Goal: Information Seeking & Learning: Learn about a topic

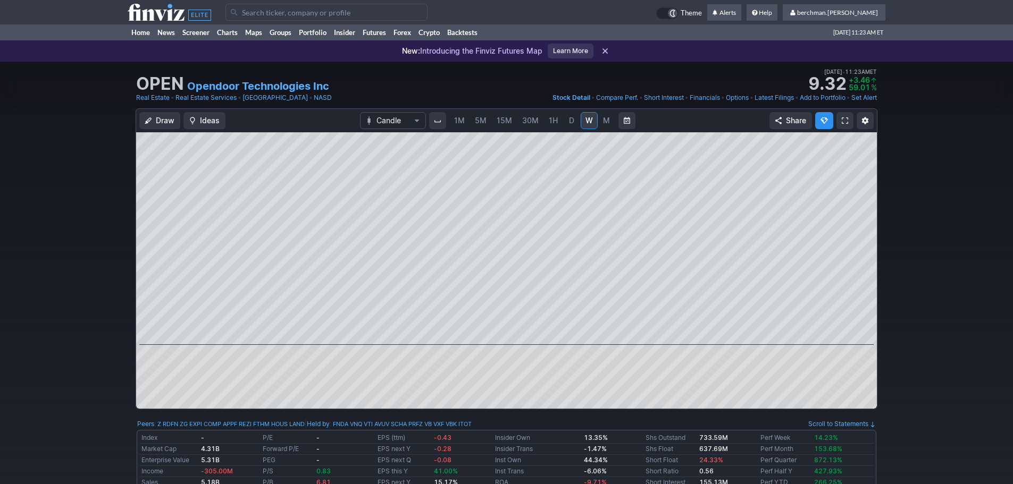
click at [480, 123] on span "5M" at bounding box center [481, 120] width 12 height 9
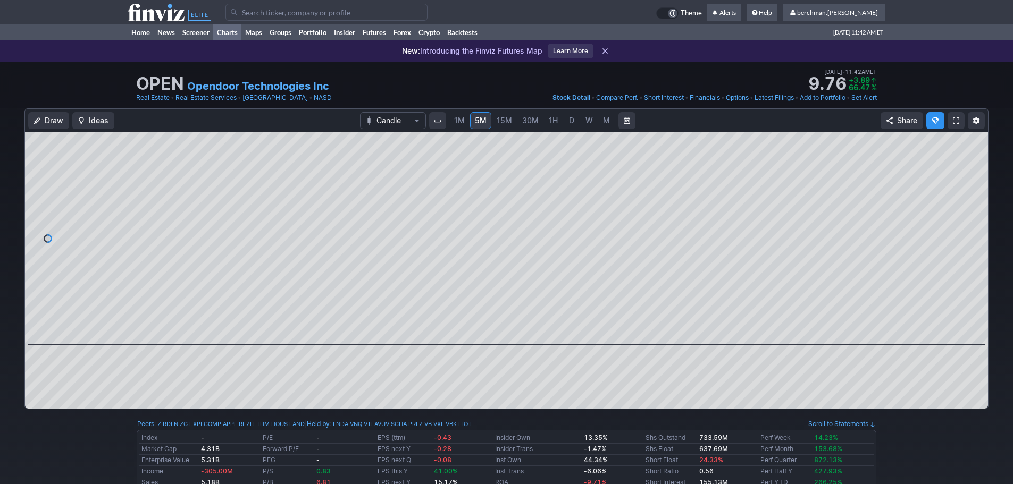
click at [234, 32] on link "Charts" at bounding box center [227, 32] width 28 height 16
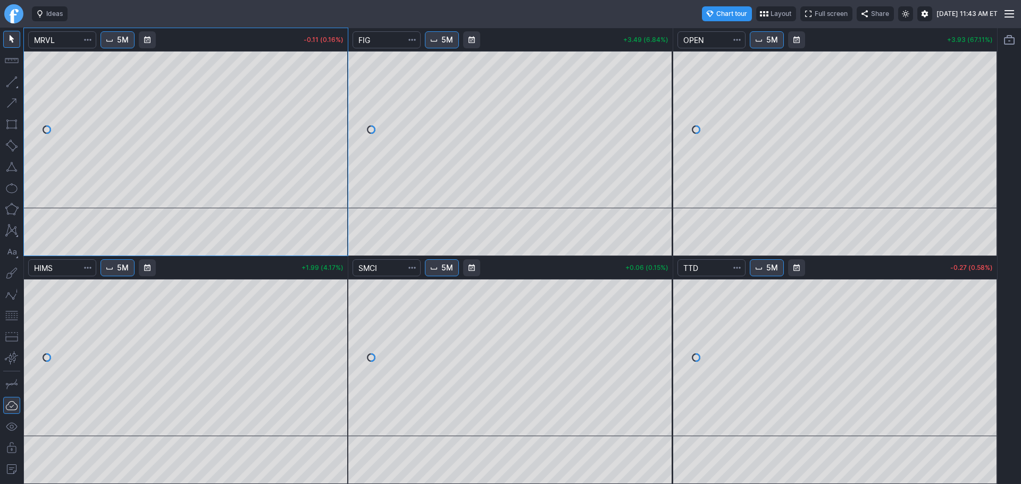
click at [121, 42] on span "5M" at bounding box center [123, 40] width 12 height 11
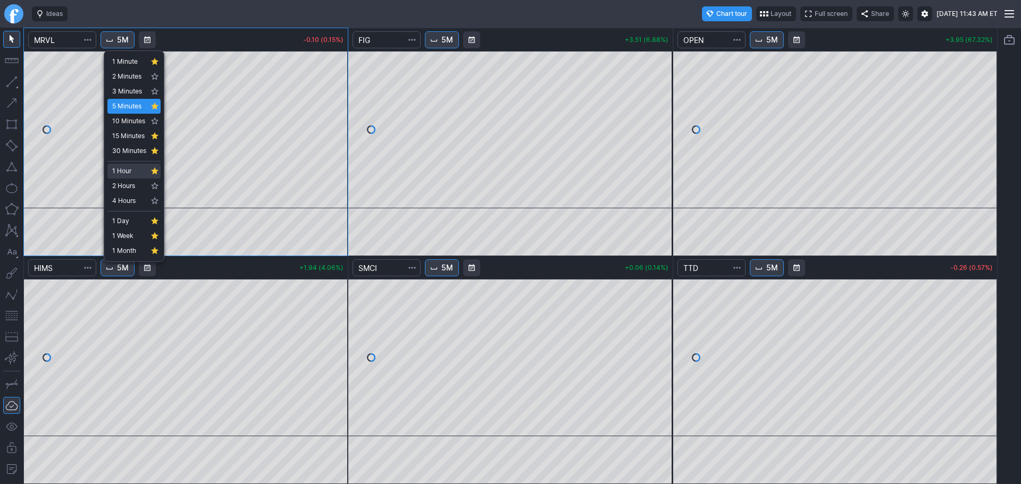
click at [138, 171] on span "1 Hour" at bounding box center [129, 171] width 34 height 11
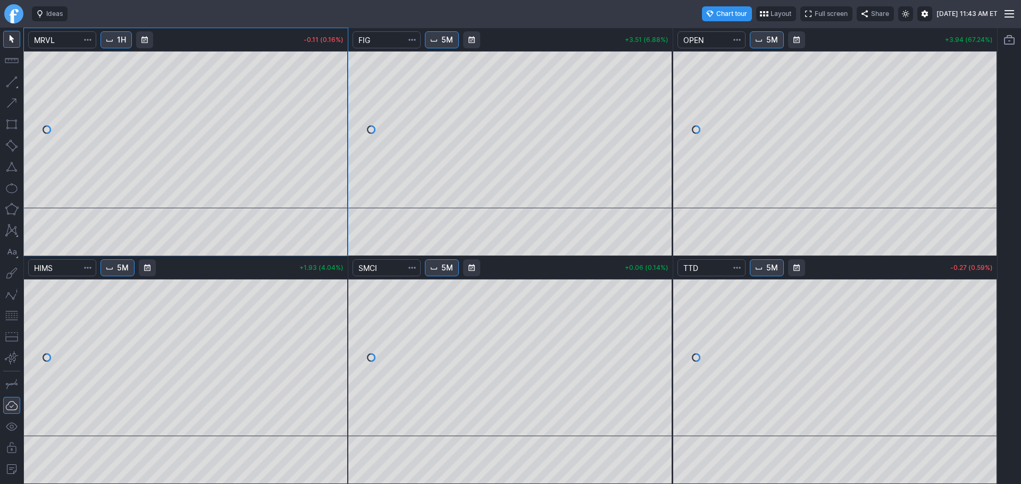
click at [120, 46] on button "1H" at bounding box center [115, 39] width 31 height 17
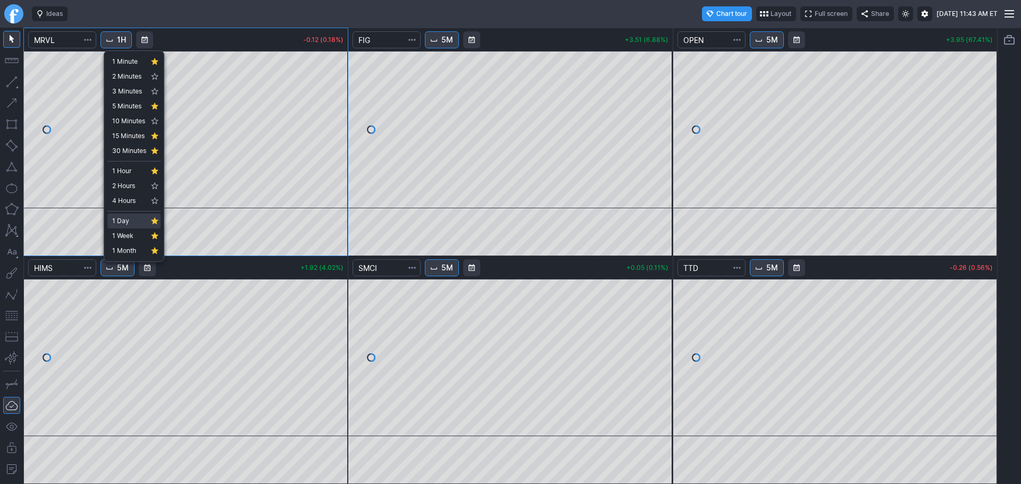
click at [133, 216] on span "1 Day" at bounding box center [129, 221] width 34 height 11
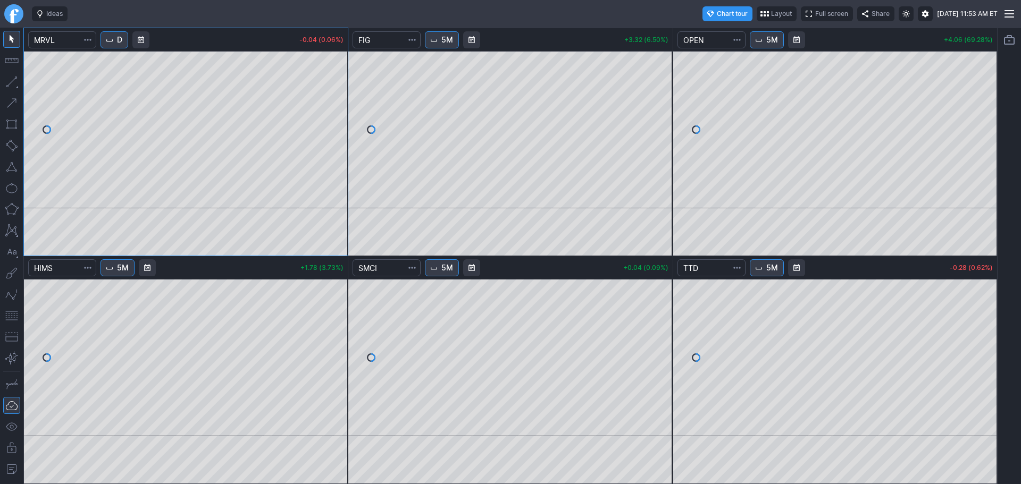
click at [122, 43] on span "D" at bounding box center [119, 40] width 5 height 11
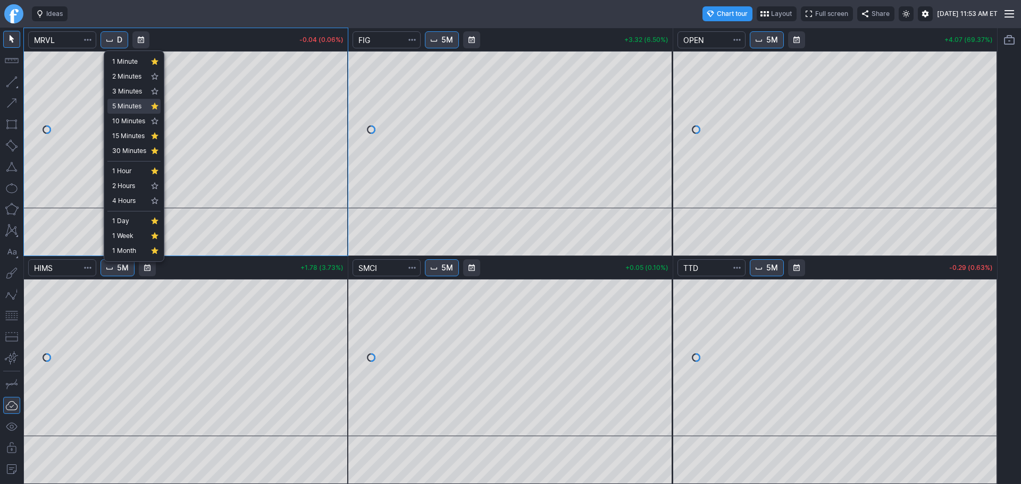
click at [127, 104] on span "5 Minutes" at bounding box center [129, 106] width 34 height 11
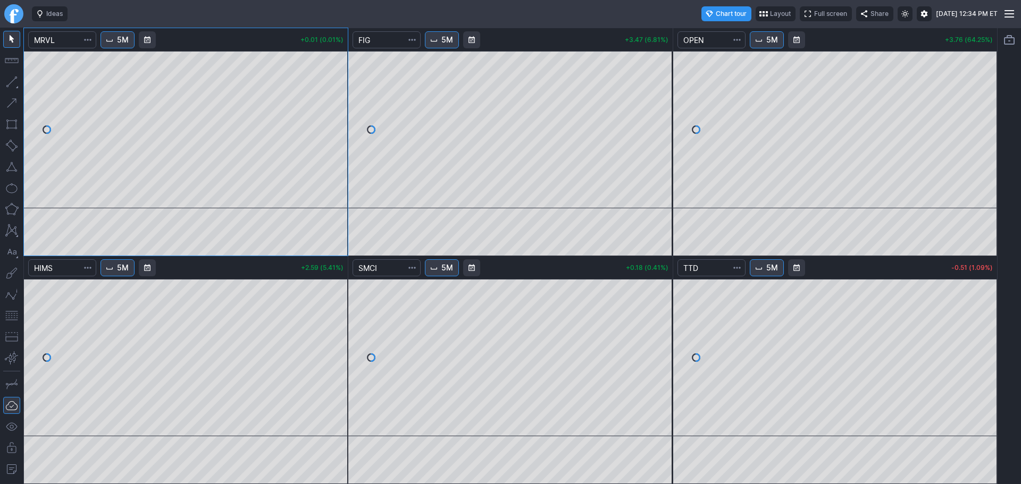
click at [7, 13] on link "Finviz.com" at bounding box center [13, 13] width 19 height 19
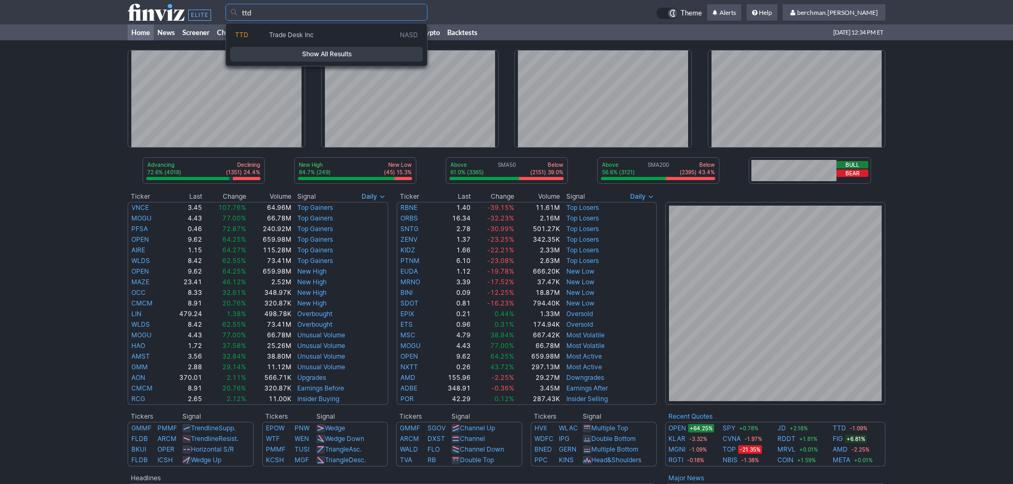
click at [326, 35] on span "Trade Desk Inc" at bounding box center [332, 35] width 131 height 9
type input "TTD"
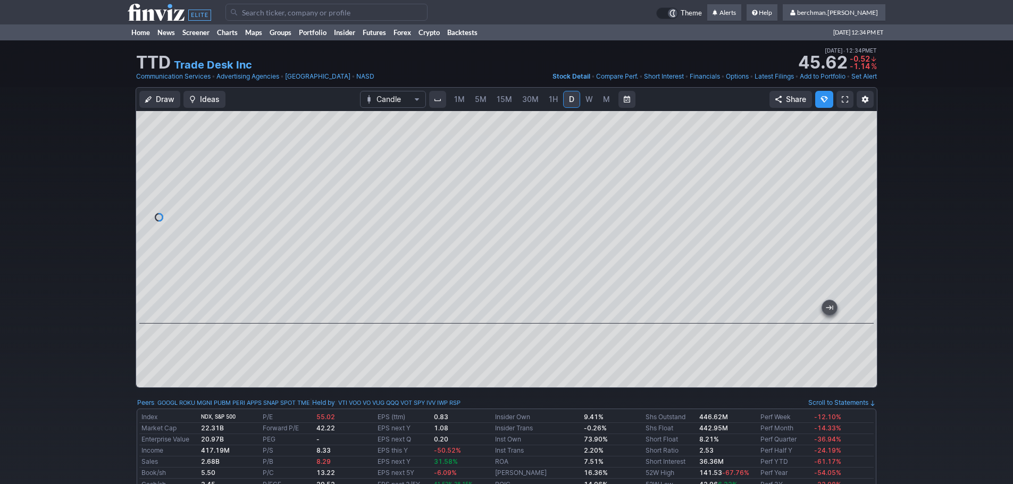
click at [874, 217] on div at bounding box center [506, 217] width 741 height 213
click at [592, 100] on link "W" at bounding box center [589, 99] width 17 height 17
click at [607, 99] on span "M" at bounding box center [606, 99] width 7 height 9
click at [571, 100] on span "D" at bounding box center [571, 99] width 5 height 9
